Goal: Information Seeking & Learning: Learn about a topic

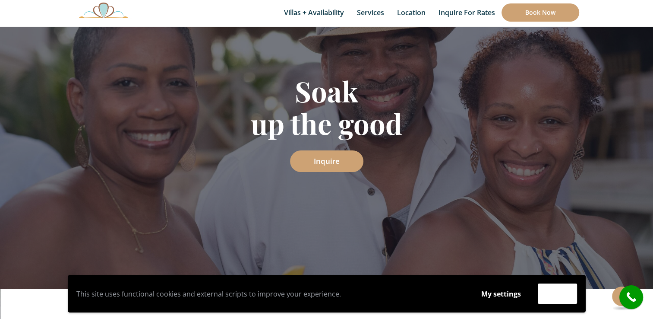
scroll to position [130, 0]
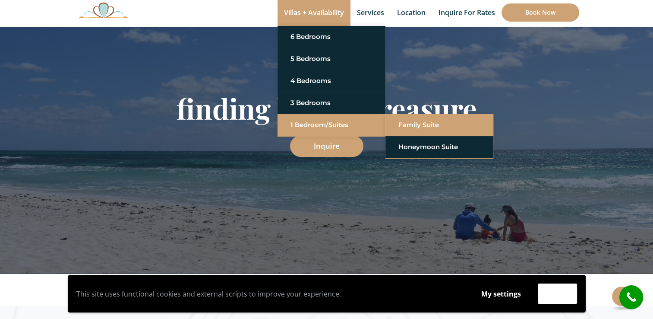
click at [420, 121] on link "Family Suite" at bounding box center [439, 125] width 82 height 16
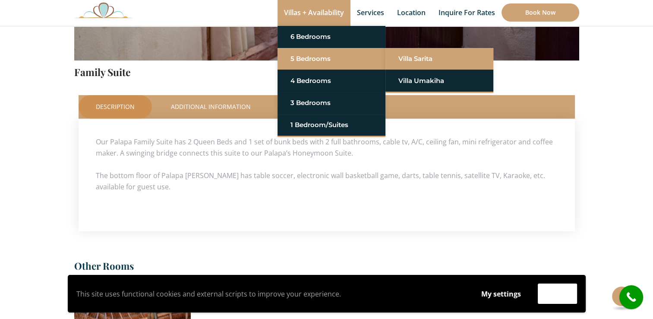
scroll to position [122, 0]
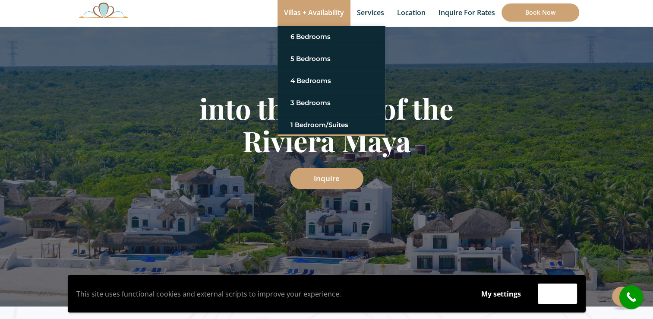
click at [307, 13] on link "Villas + Availability" at bounding box center [314, 13] width 73 height 26
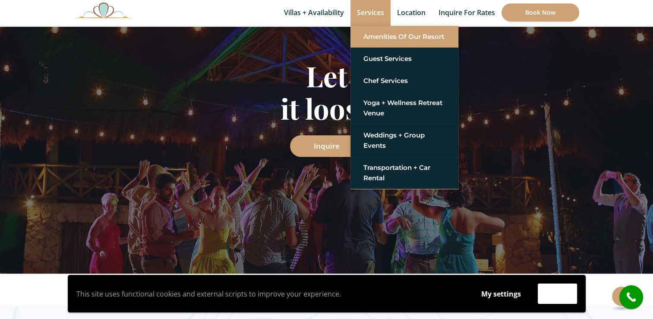
click at [394, 39] on link "Amenities of Our Resort" at bounding box center [404, 37] width 82 height 16
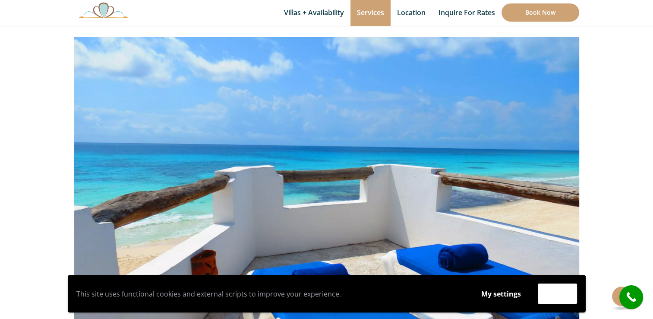
scroll to position [173, 0]
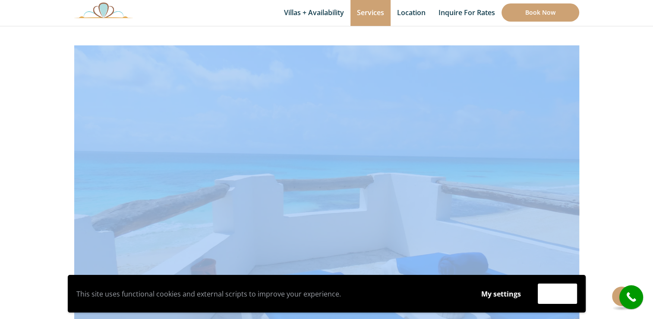
drag, startPoint x: 69, startPoint y: 42, endPoint x: 235, endPoint y: 185, distance: 218.9
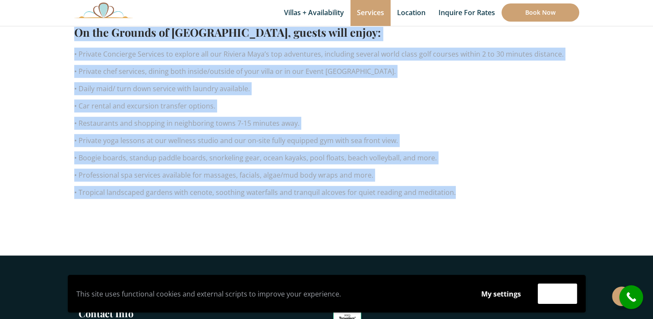
scroll to position [691, 0]
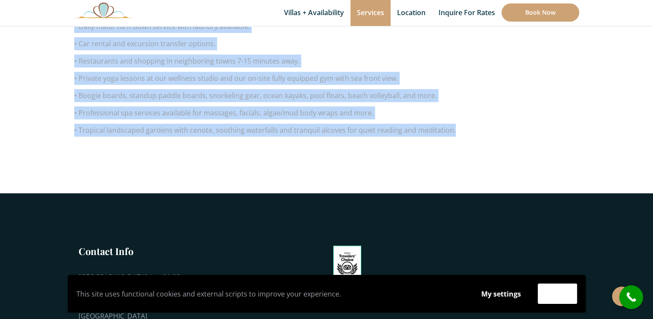
copy div "The amenities of our resort are of no coincidence, for we too are travelers and…"
click at [84, 122] on div "The amenities of our resort are of no coincidence, for we too are travelers and…" at bounding box center [326, 23] width 505 height 234
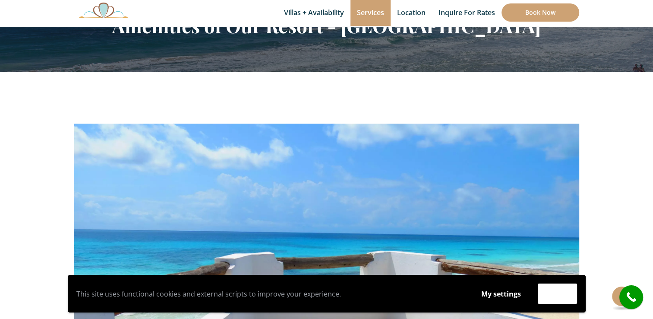
scroll to position [0, 0]
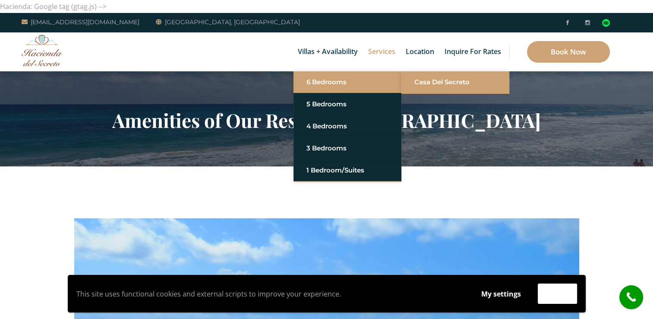
click at [444, 84] on link "Casa del Secreto" at bounding box center [455, 82] width 82 height 16
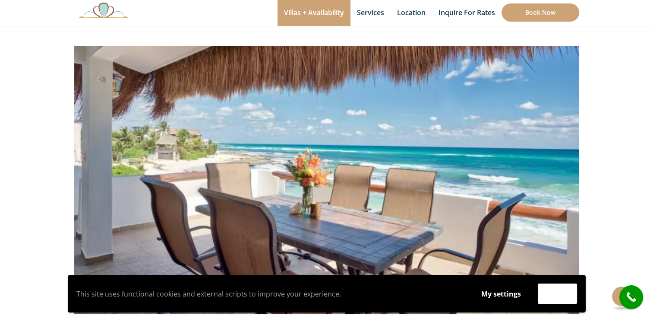
scroll to position [86, 0]
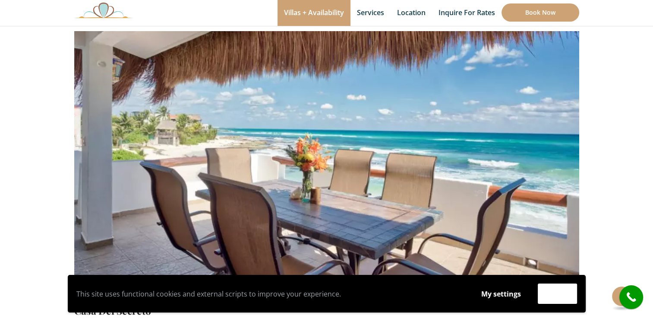
click at [555, 171] on img at bounding box center [326, 132] width 505 height 337
click at [550, 293] on button "Accept" at bounding box center [557, 293] width 39 height 20
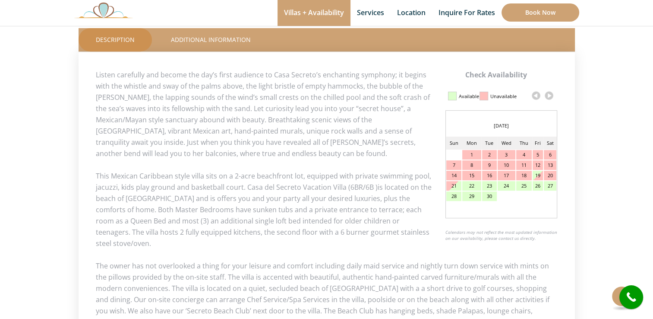
scroll to position [389, 0]
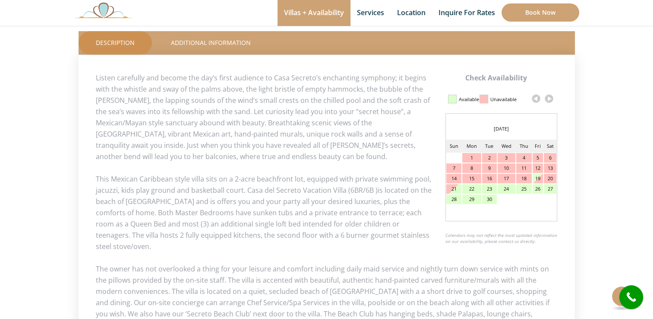
click at [551, 99] on link at bounding box center [549, 98] width 13 height 13
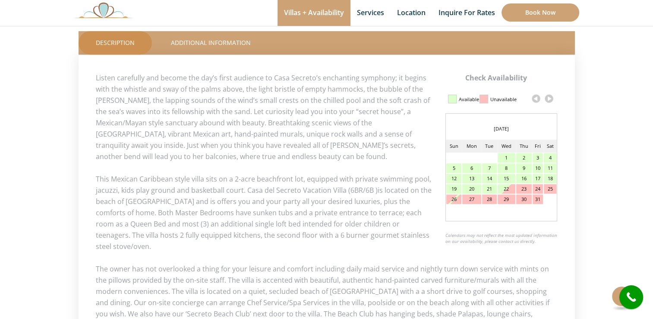
click at [550, 100] on link at bounding box center [549, 98] width 13 height 13
click at [535, 98] on link at bounding box center [536, 98] width 13 height 13
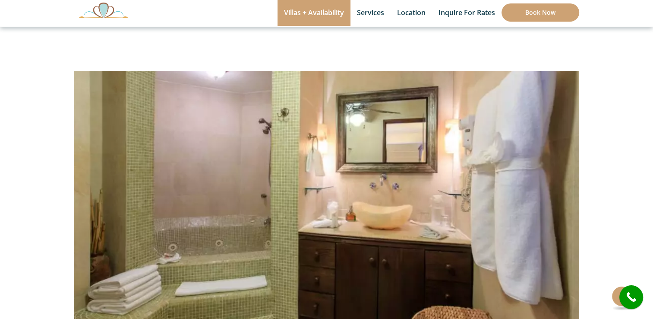
scroll to position [43, 0]
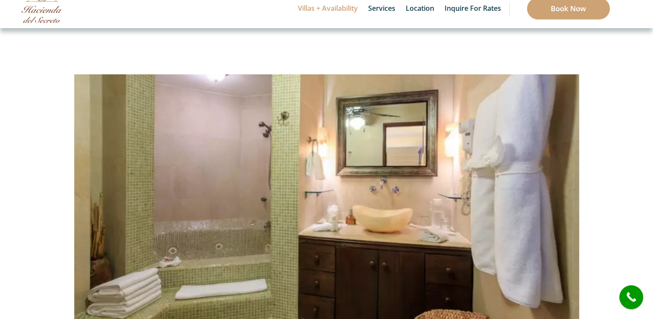
click at [568, 217] on img at bounding box center [326, 175] width 505 height 337
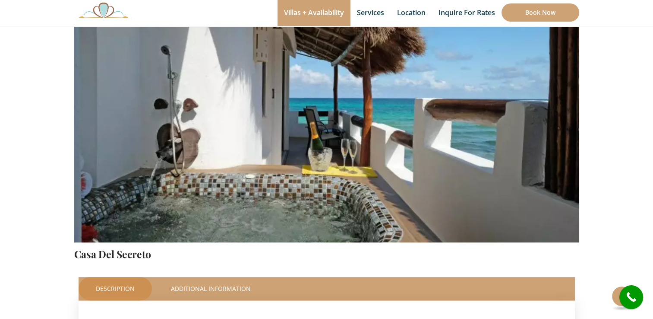
scroll to position [130, 0]
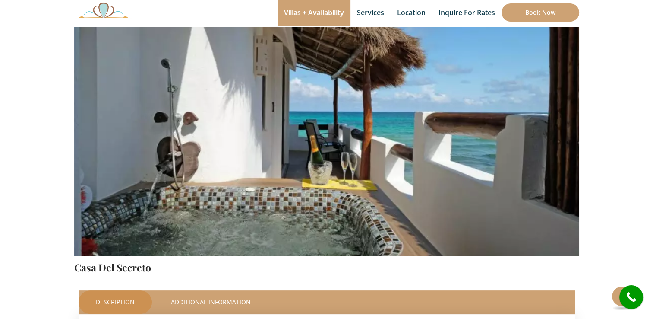
click at [455, 177] on img at bounding box center [326, 89] width 505 height 337
click at [391, 177] on img at bounding box center [326, 89] width 505 height 337
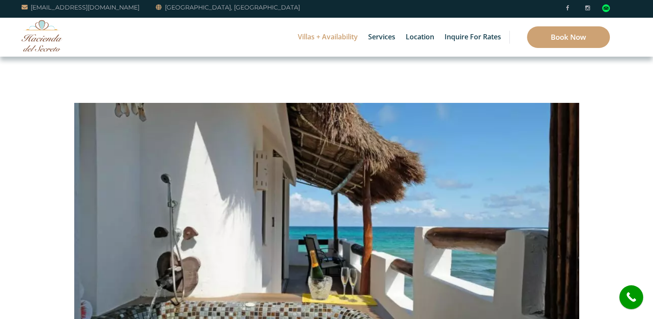
scroll to position [0, 0]
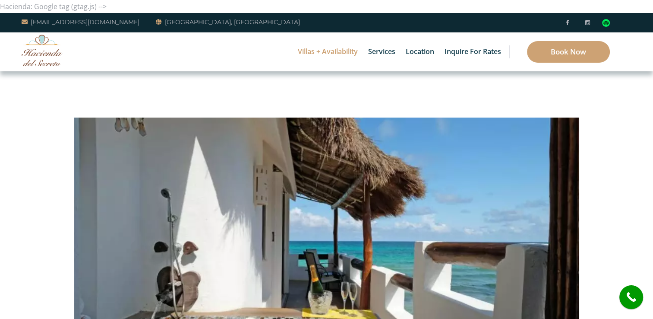
click at [522, 229] on img at bounding box center [326, 219] width 505 height 337
click at [370, 232] on img at bounding box center [326, 219] width 505 height 337
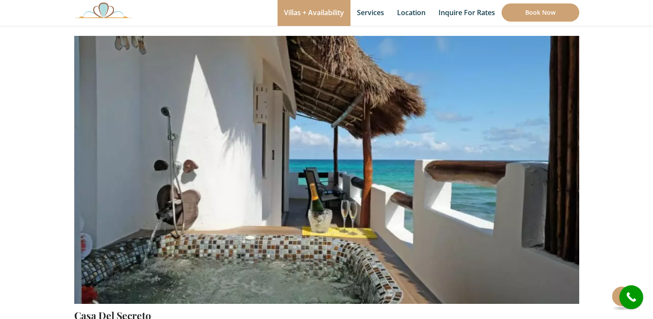
scroll to position [86, 0]
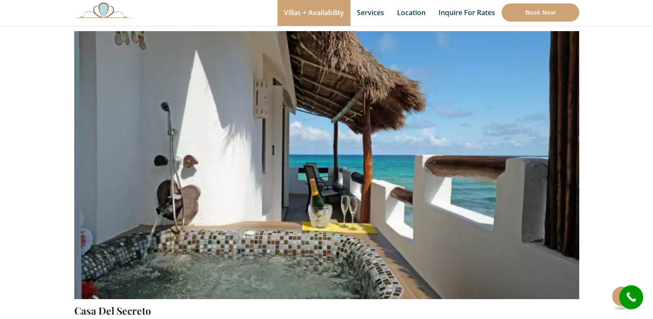
click at [558, 205] on img at bounding box center [326, 132] width 505 height 337
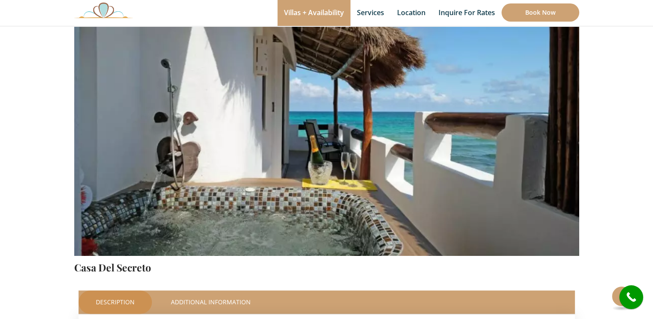
scroll to position [173, 0]
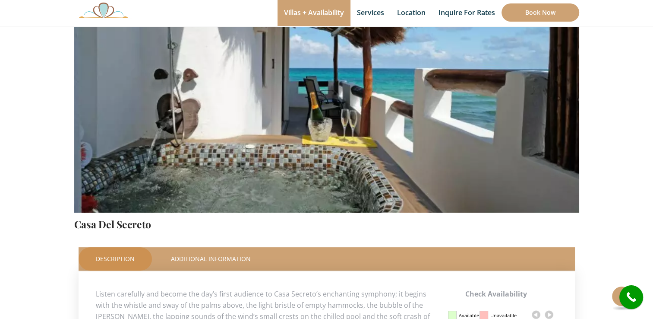
click at [133, 133] on img at bounding box center [326, 46] width 505 height 337
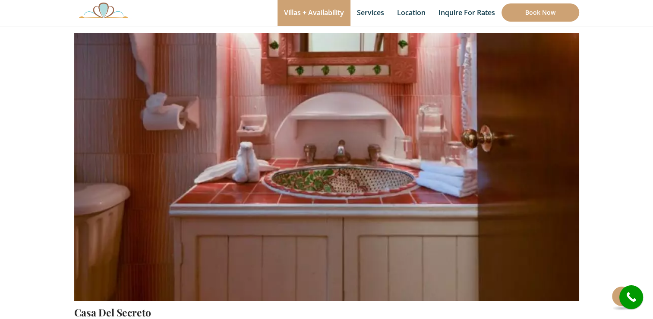
scroll to position [99, 0]
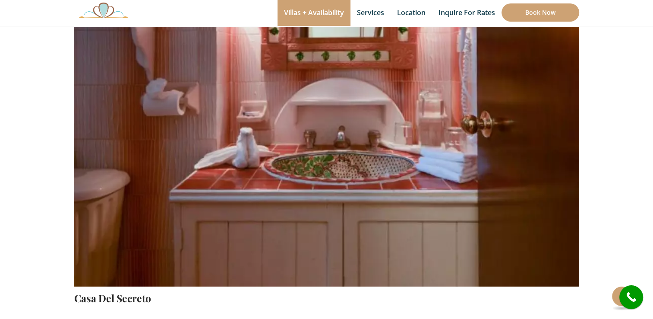
click at [429, 224] on img at bounding box center [326, 120] width 505 height 337
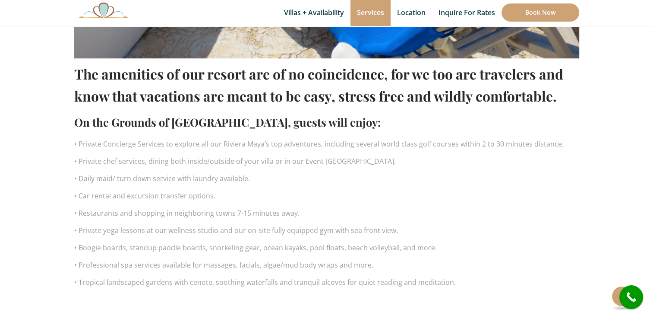
scroll to position [518, 0]
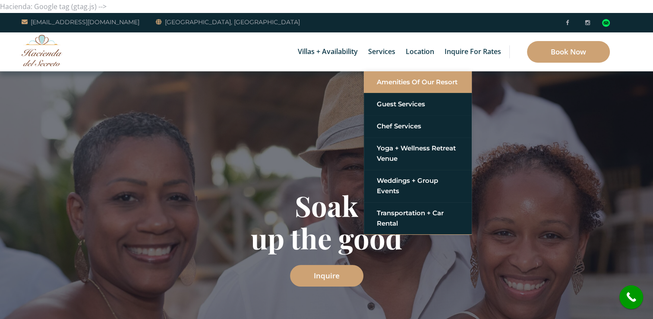
click at [394, 82] on link "Amenities of Our Resort" at bounding box center [418, 82] width 82 height 16
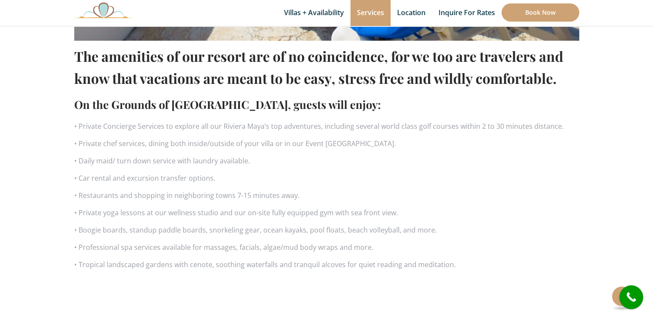
scroll to position [561, 0]
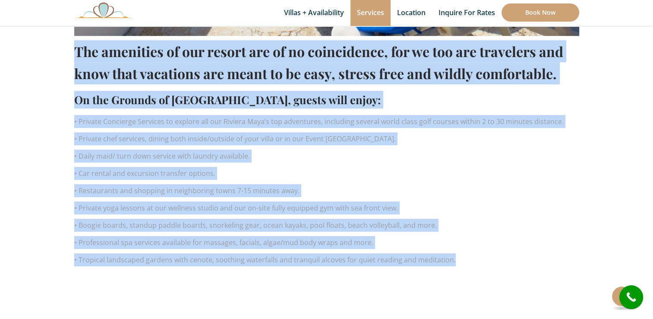
drag, startPoint x: 75, startPoint y: 51, endPoint x: 501, endPoint y: 260, distance: 475.1
click at [501, 260] on div "The amenities of our resort are of no coincidence, for we too are travelers and…" at bounding box center [326, 153] width 505 height 234
copy div "Lor ipsumdolo si ame consec adi el se doeiusmodte, inc ut lab etd magnaaliq eni…"
